Goal: Check status

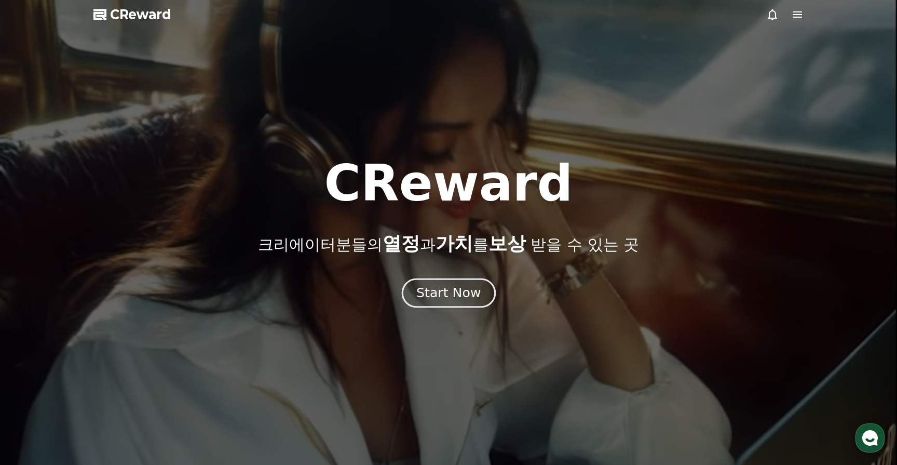
click at [441, 295] on div "Start Now" at bounding box center [448, 293] width 64 height 18
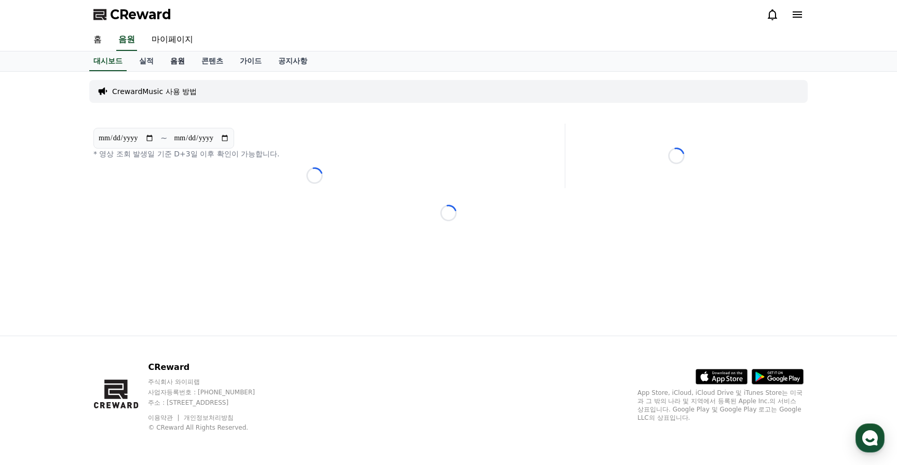
click at [167, 61] on link "음원" at bounding box center [177, 61] width 31 height 20
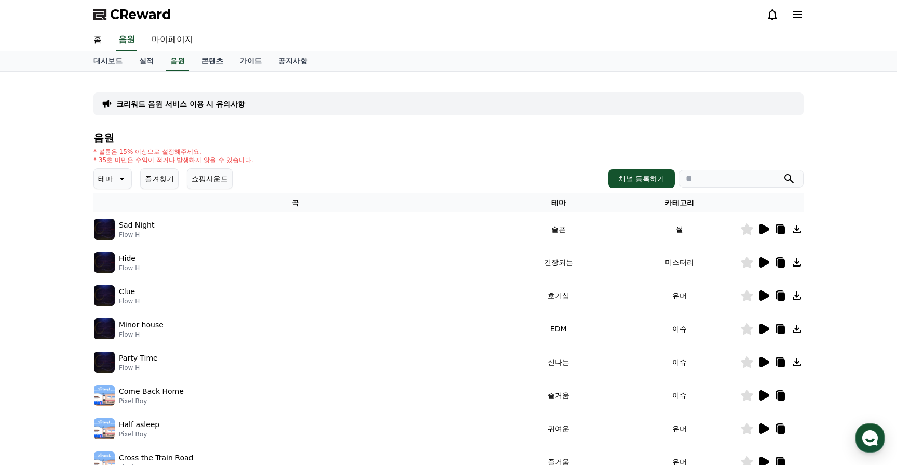
click at [763, 259] on icon at bounding box center [764, 262] width 10 height 10
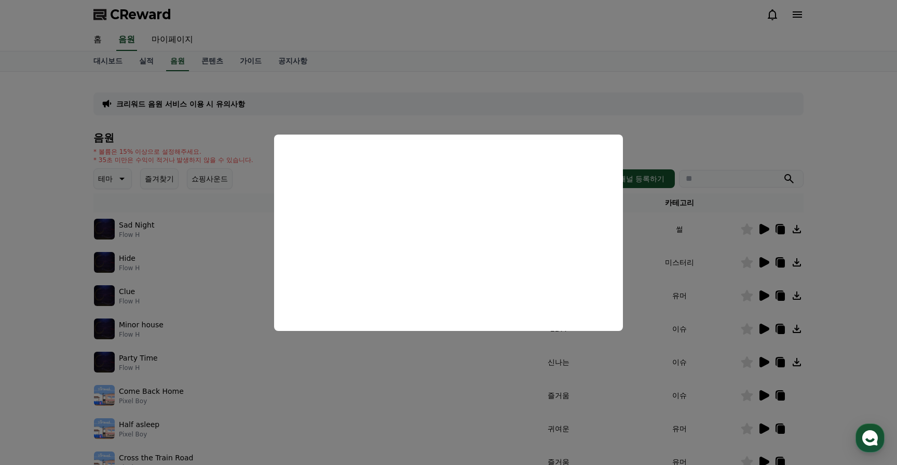
click at [763, 226] on button "close modal" at bounding box center [448, 232] width 897 height 465
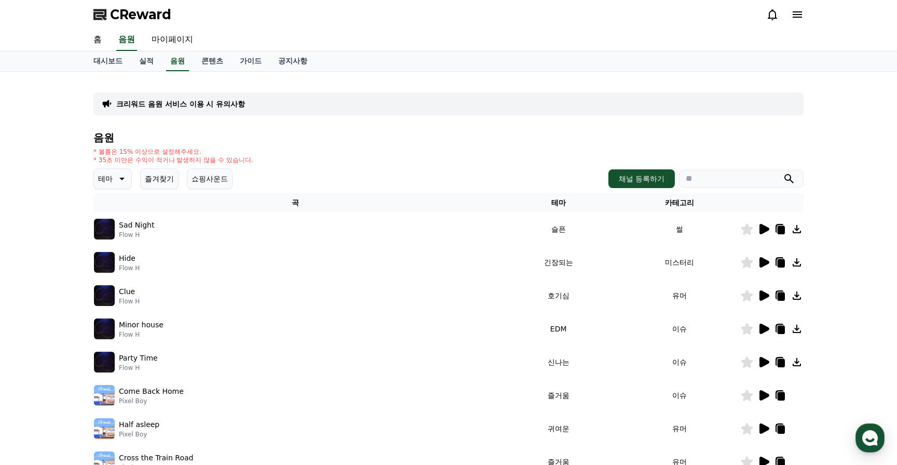
click at [763, 226] on icon at bounding box center [764, 229] width 10 height 10
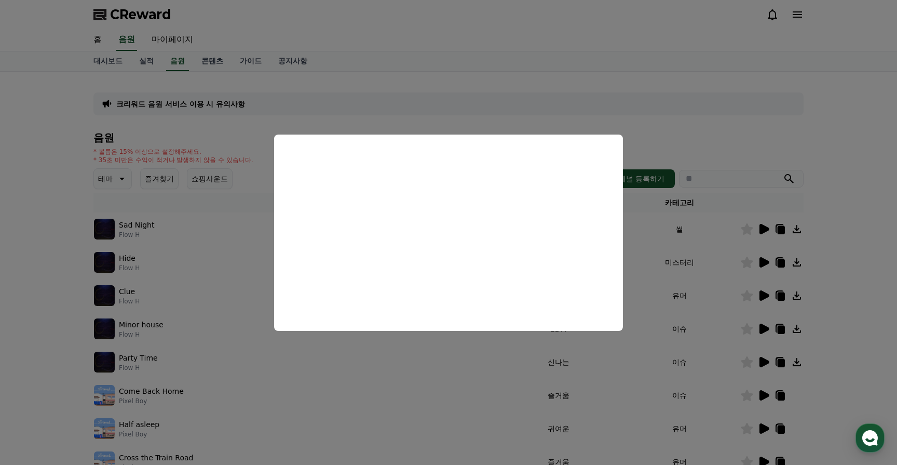
click at [524, 111] on button "close modal" at bounding box center [448, 232] width 897 height 465
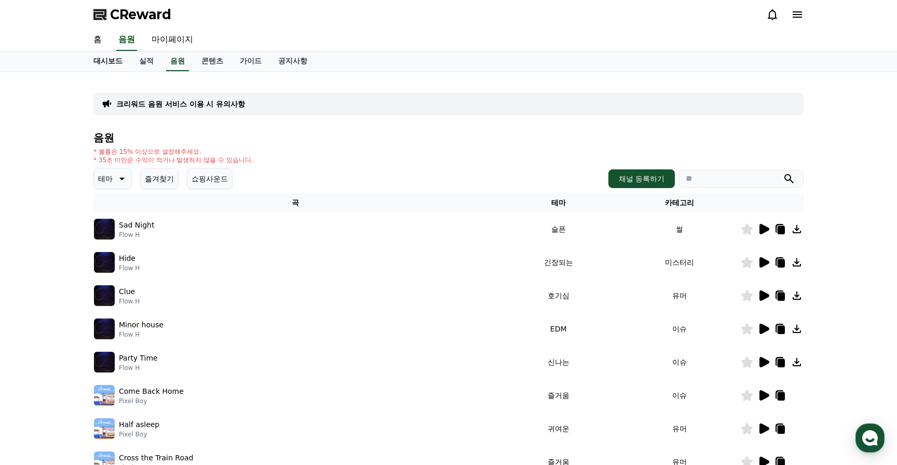
click at [113, 61] on link "대시보드" at bounding box center [108, 61] width 46 height 20
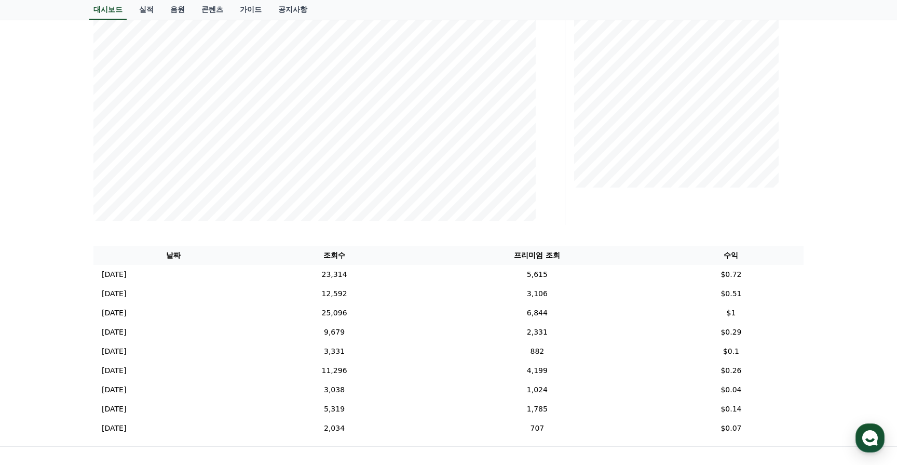
scroll to position [193, 0]
click at [126, 269] on p "[DATE]" at bounding box center [114, 271] width 24 height 11
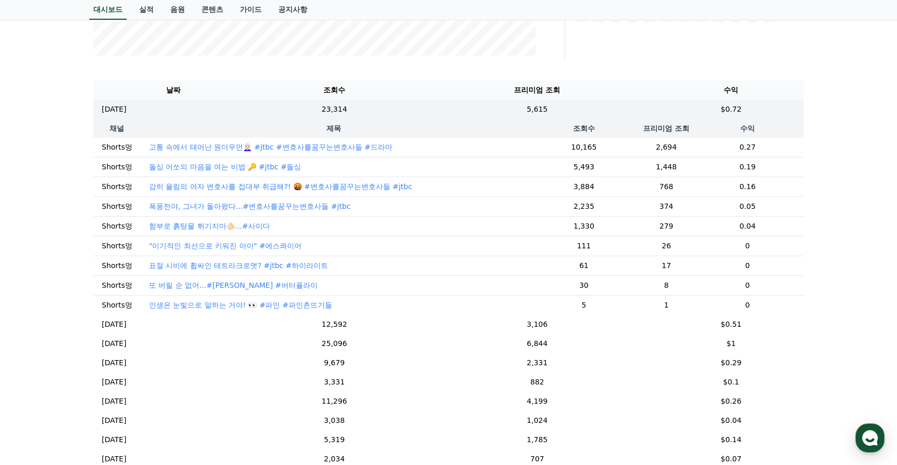
scroll to position [0, 0]
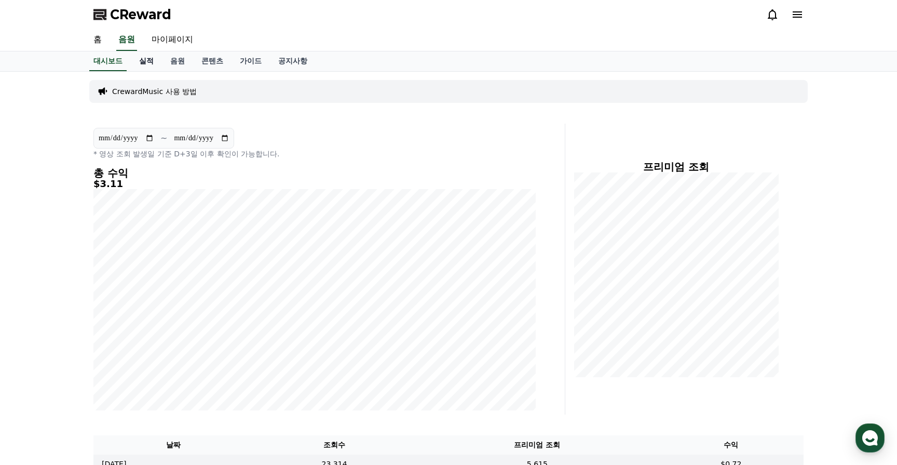
click at [139, 53] on link "실적" at bounding box center [146, 61] width 31 height 20
